Goal: Information Seeking & Learning: Understand process/instructions

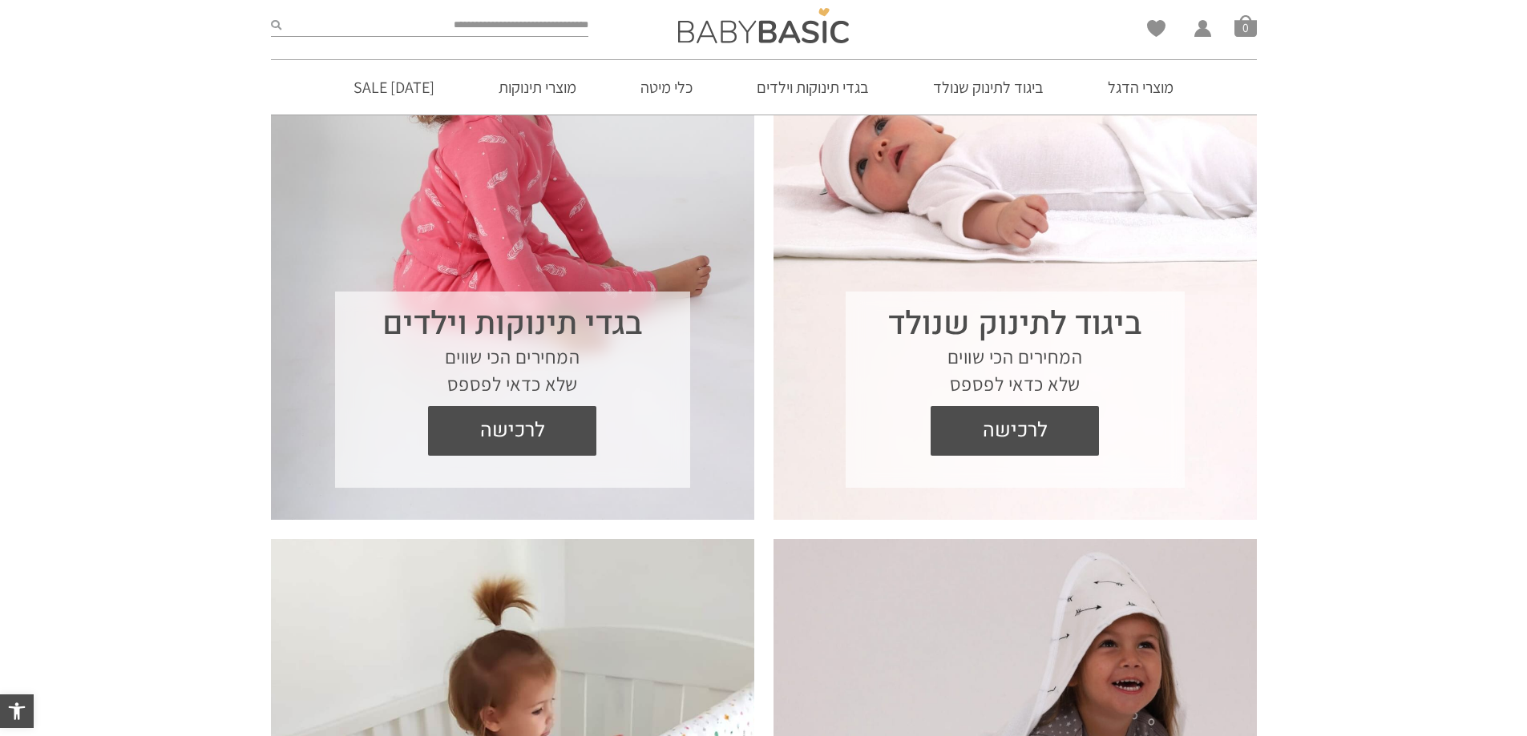
scroll to position [721, 0]
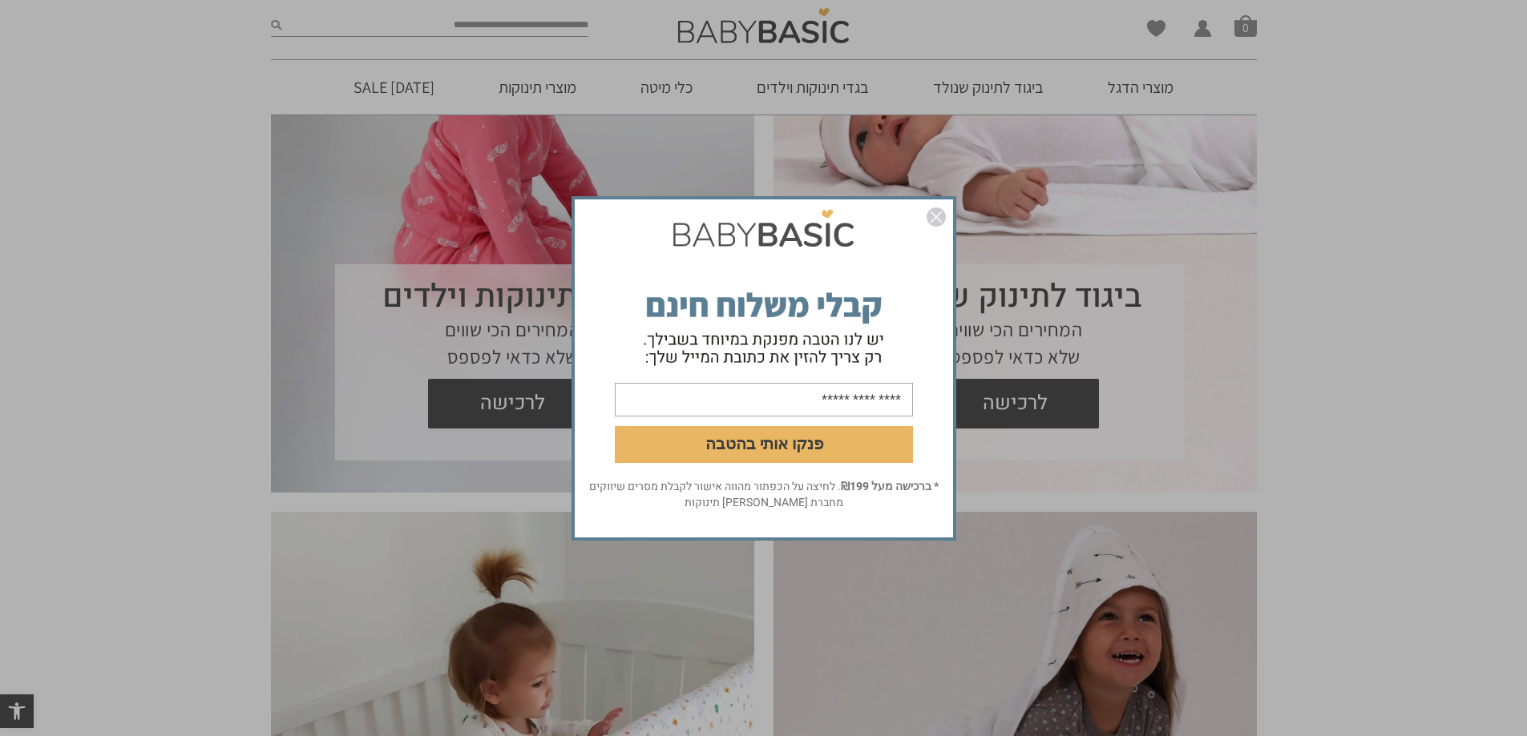
scroll to position [0, 0]
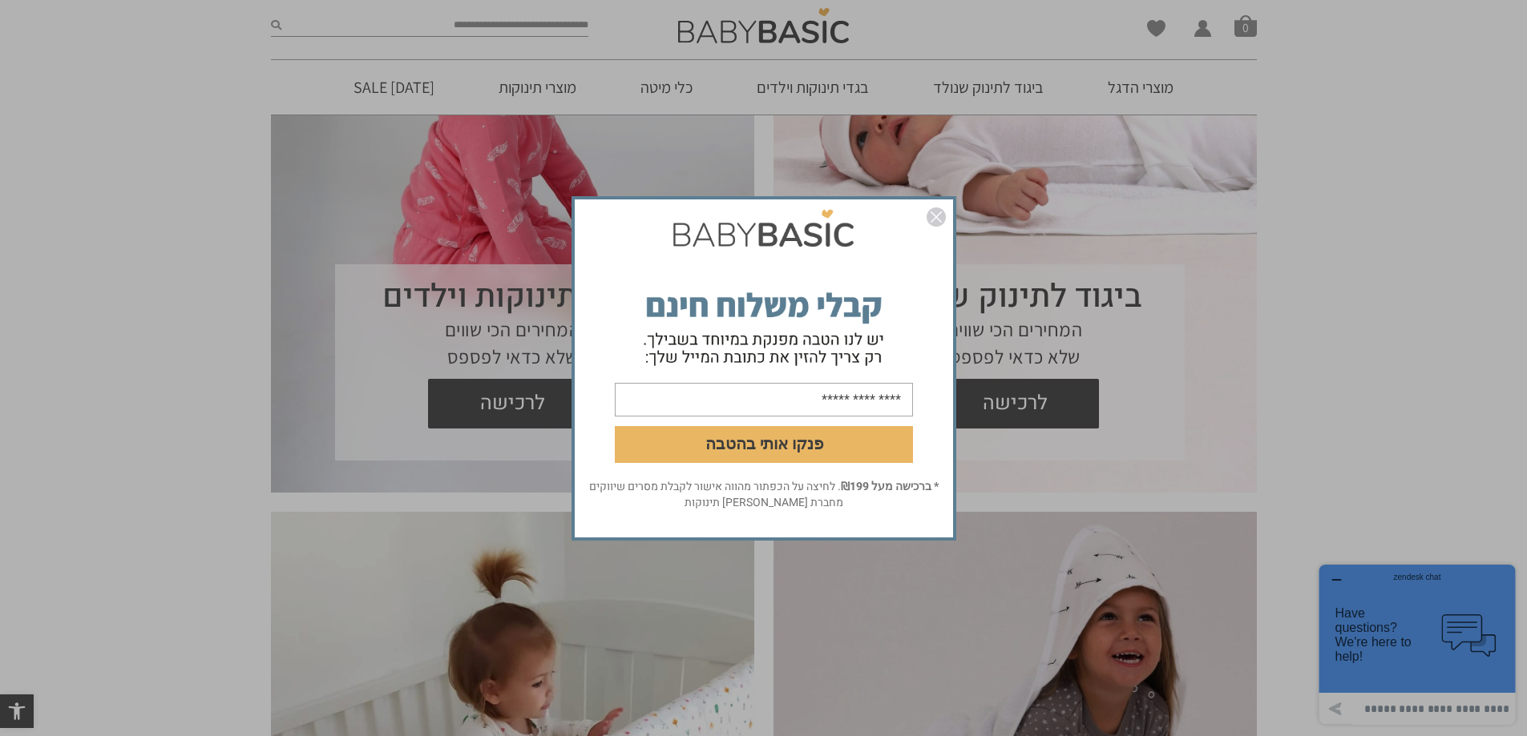
click at [935, 216] on img "סגור" at bounding box center [935, 217] width 19 height 19
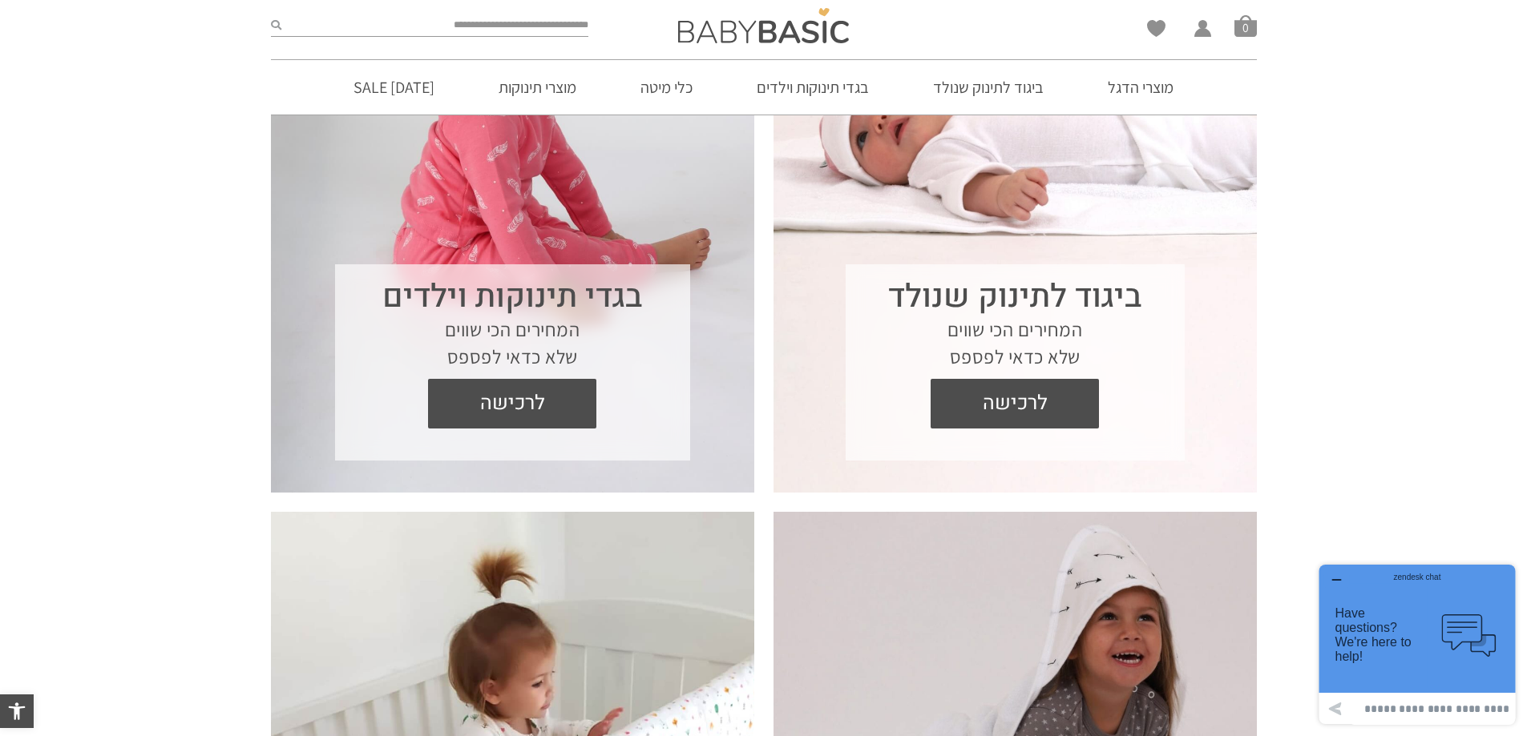
click at [1013, 204] on section "ביגוד לתינוק שנולד המחירים הכי שווים שלא כדאי לפספס לרכישה" at bounding box center [1014, 200] width 483 height 584
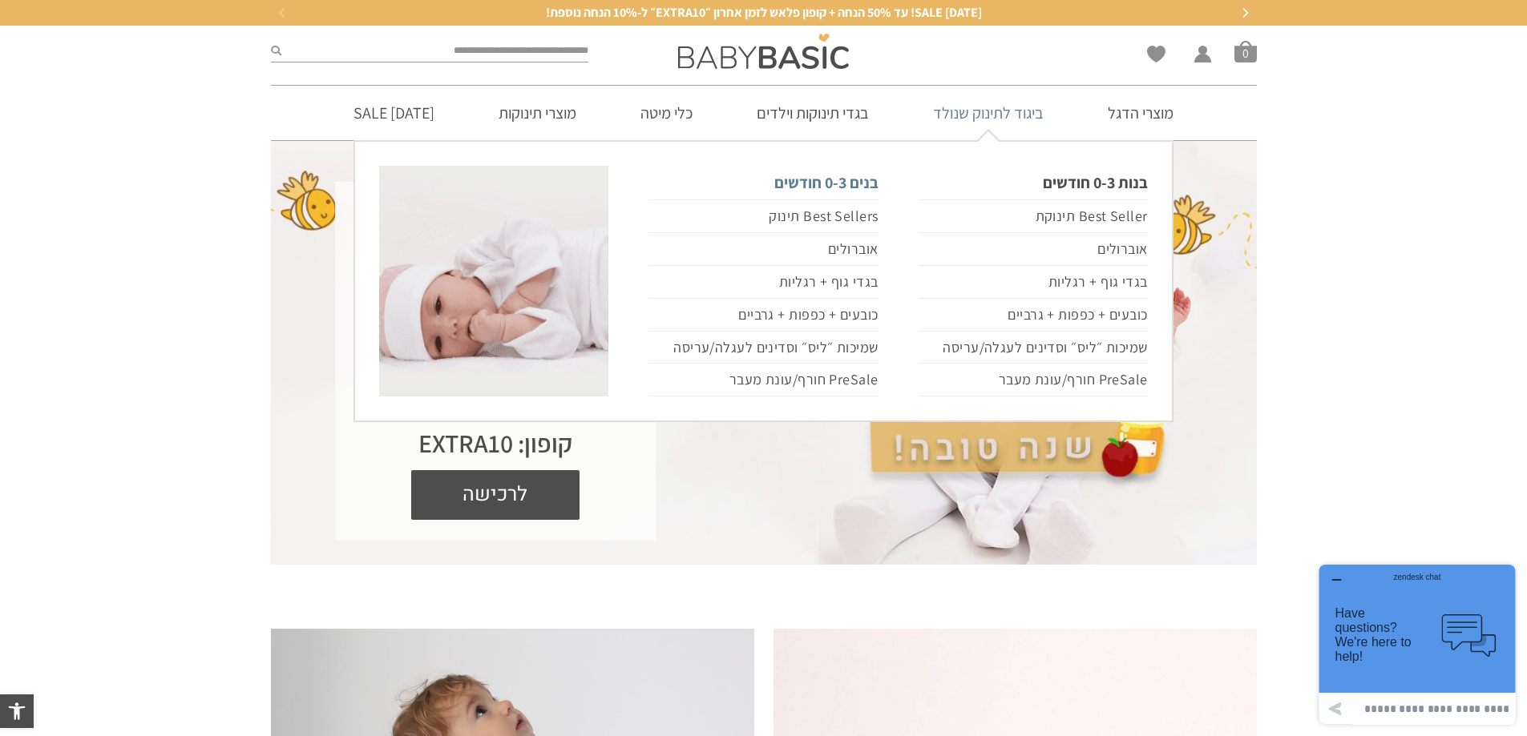
click at [810, 180] on link "בנים 0-3 חודשים" at bounding box center [762, 183] width 229 height 34
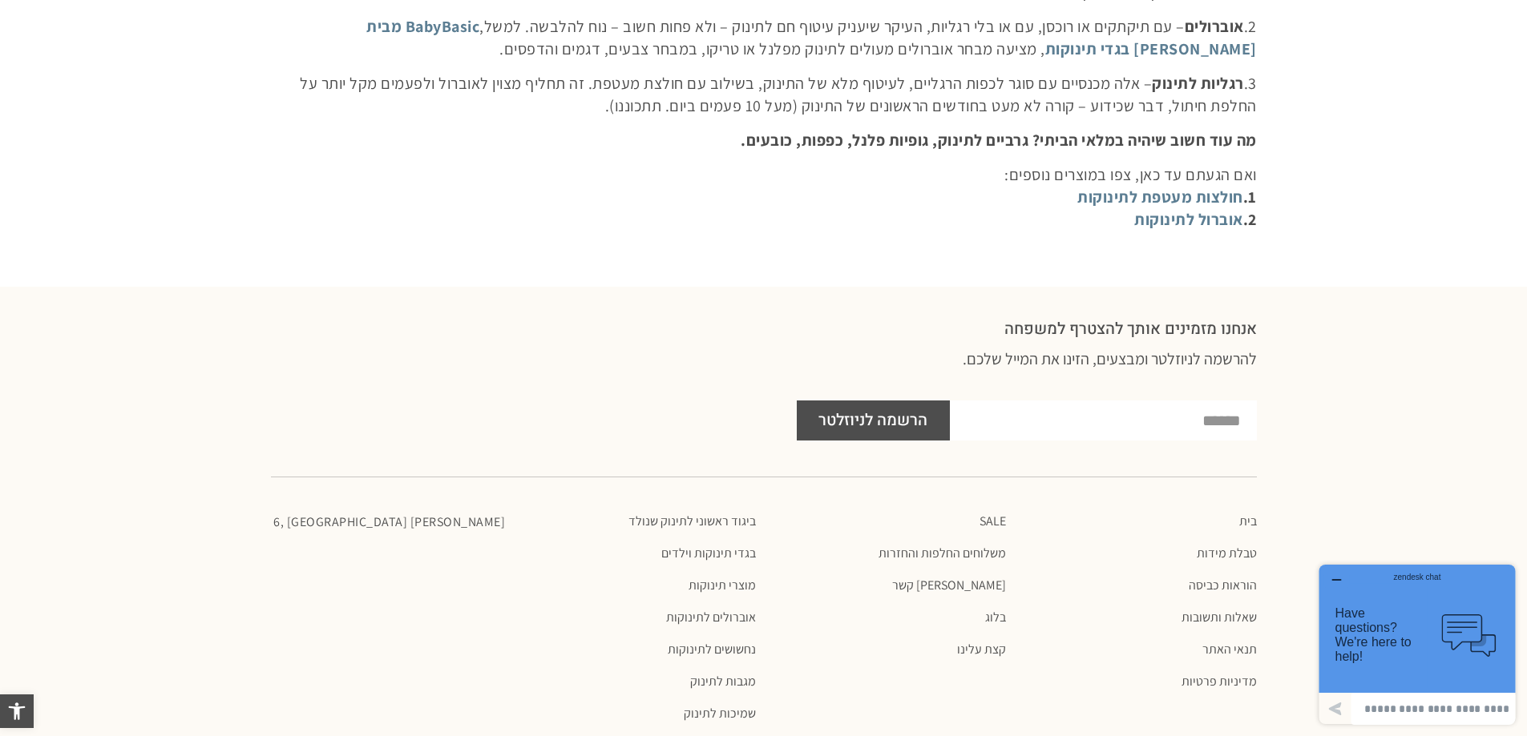
scroll to position [5854, 0]
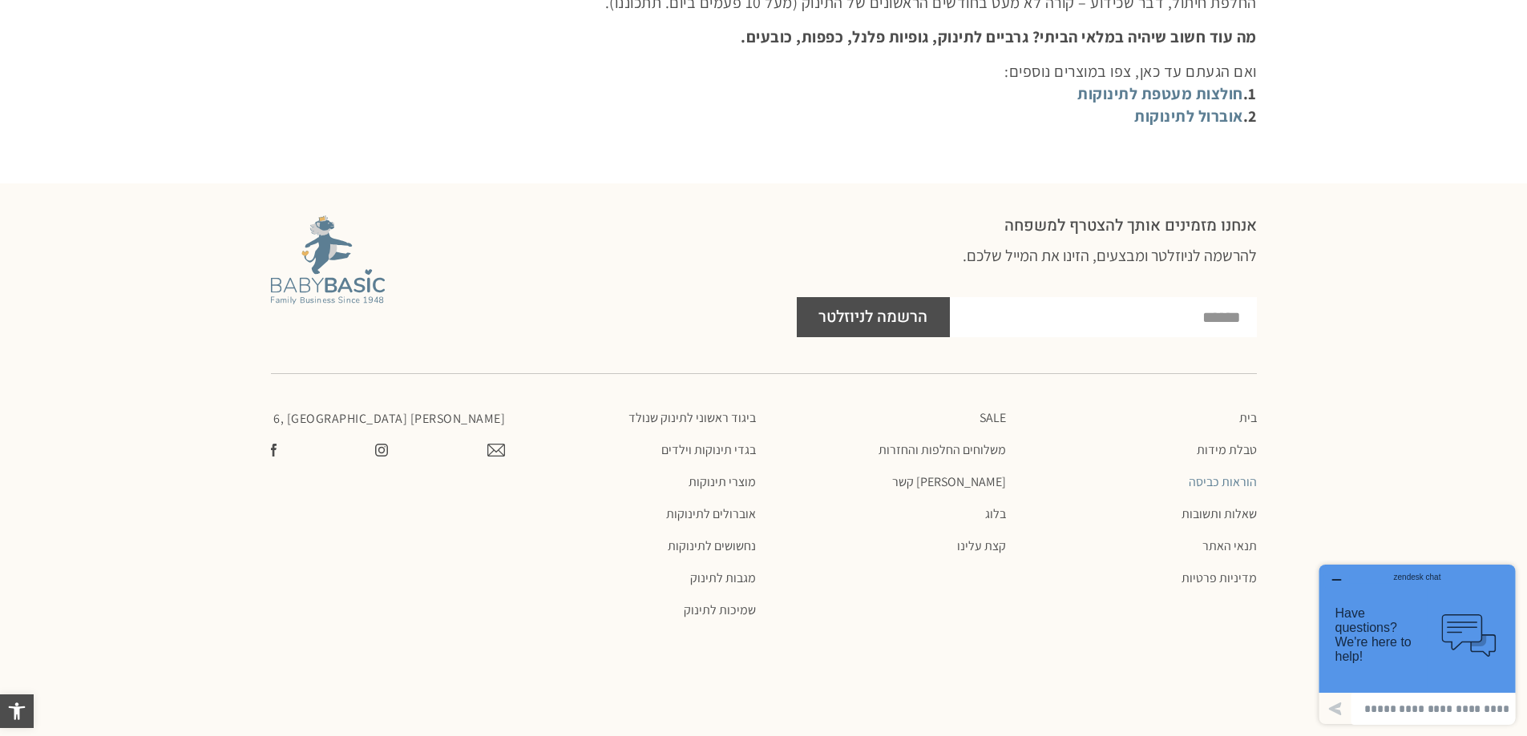
click at [1230, 474] on link "הוראות כביסה" at bounding box center [1139, 482] width 235 height 16
